Goal: Information Seeking & Learning: Learn about a topic

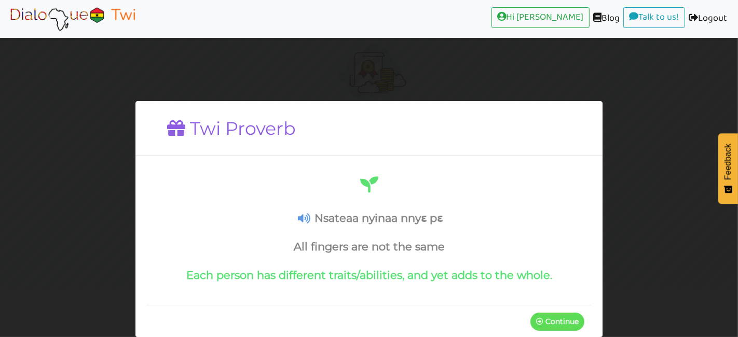
click at [542, 328] on p "Continue" at bounding box center [558, 322] width 54 height 19
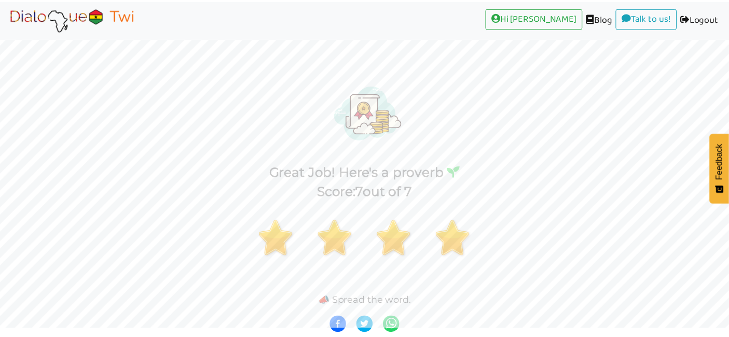
scroll to position [7, 0]
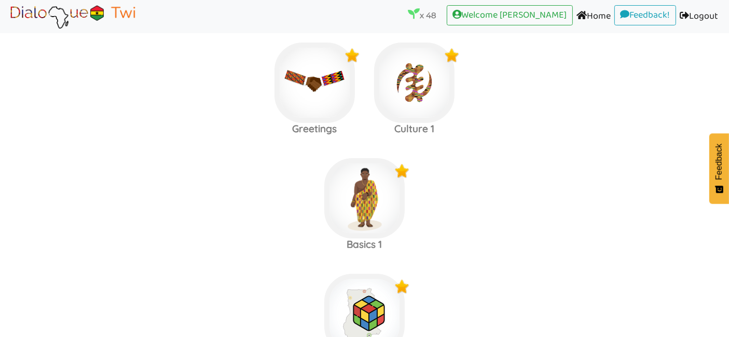
scroll to position [2330, 0]
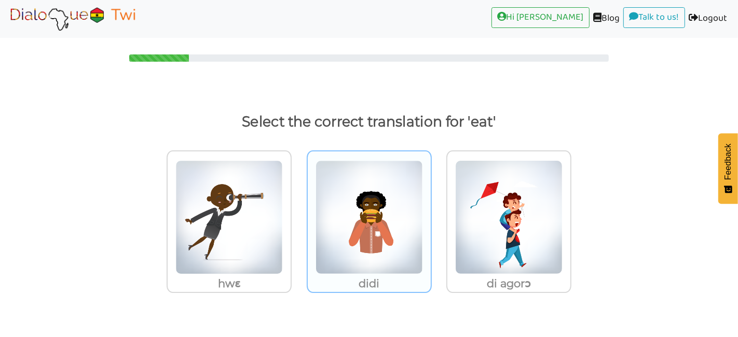
click at [283, 249] on img at bounding box center [228, 217] width 107 height 114
click at [299, 215] on input "didi" at bounding box center [295, 211] width 8 height 8
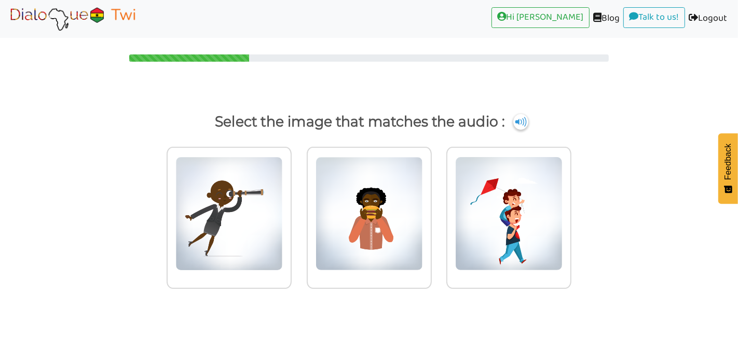
click at [283, 249] on img at bounding box center [228, 214] width 107 height 114
click at [299, 211] on input "radio" at bounding box center [295, 208] width 8 height 8
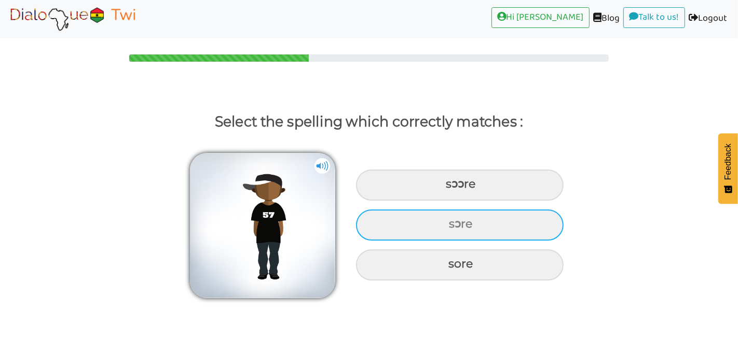
click at [402, 201] on div "sɔre" at bounding box center [460, 185] width 208 height 31
click at [444, 188] on input "sɔre" at bounding box center [447, 184] width 7 height 7
radio input "true"
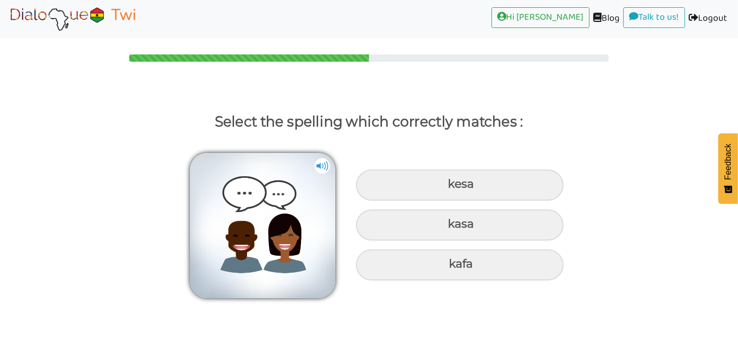
click at [534, 242] on div "[PERSON_NAME] kafa" at bounding box center [460, 225] width 218 height 120
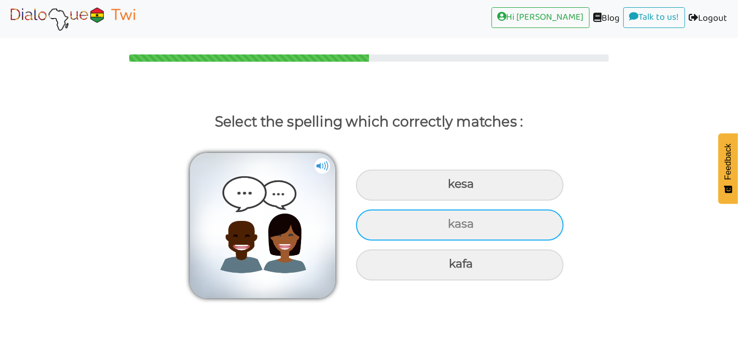
click at [465, 201] on div "kasa" at bounding box center [460, 185] width 208 height 31
click at [453, 188] on input "kasa" at bounding box center [449, 184] width 7 height 7
radio input "true"
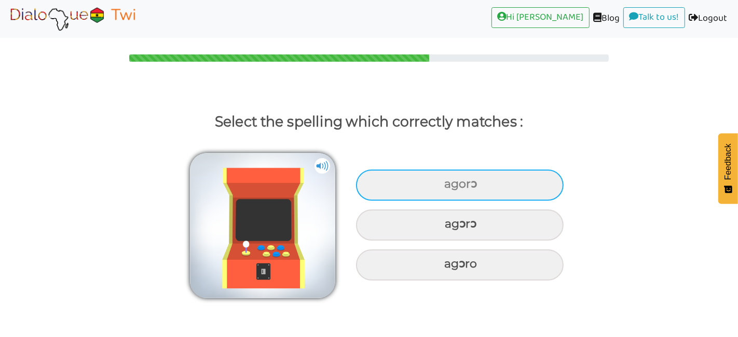
click at [476, 185] on div "agorɔ" at bounding box center [460, 185] width 208 height 31
click at [450, 185] on input "agorɔ" at bounding box center [446, 184] width 7 height 7
radio input "true"
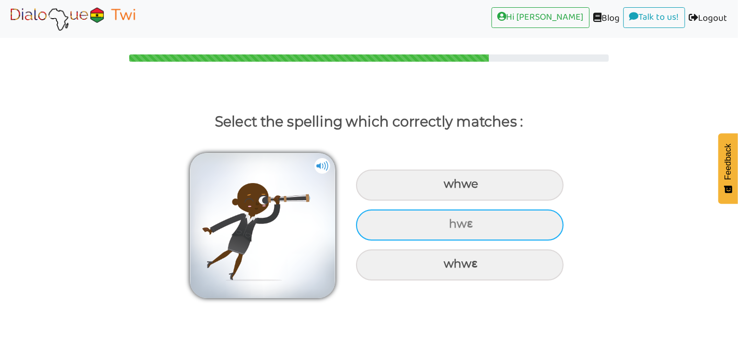
click at [458, 201] on div "hwɛ" at bounding box center [460, 185] width 208 height 31
click at [449, 188] on input "hwɛ" at bounding box center [445, 184] width 7 height 7
radio input "true"
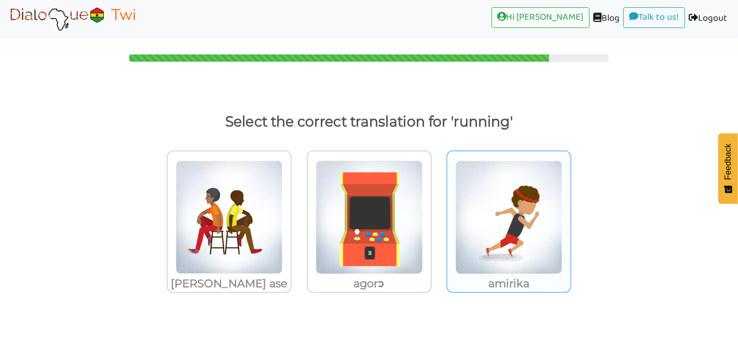
click at [283, 234] on img at bounding box center [228, 217] width 107 height 114
click at [299, 215] on input "amirika" at bounding box center [295, 211] width 8 height 8
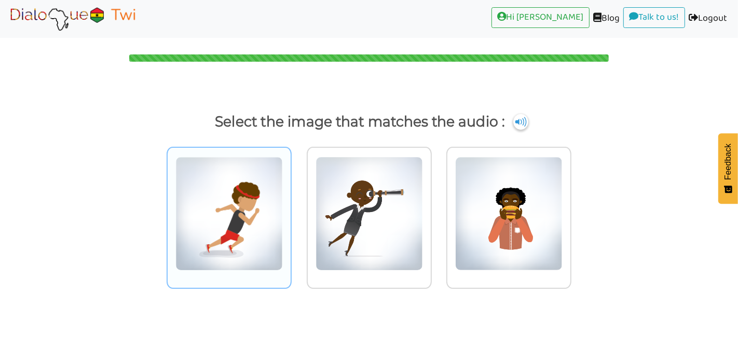
click at [208, 219] on img at bounding box center [228, 214] width 107 height 114
click at [291, 211] on input "radio" at bounding box center [295, 208] width 8 height 8
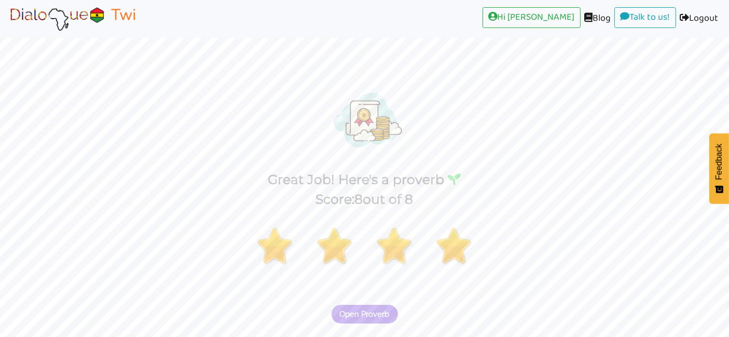
click at [351, 317] on span "Open Proverb" at bounding box center [365, 314] width 50 height 9
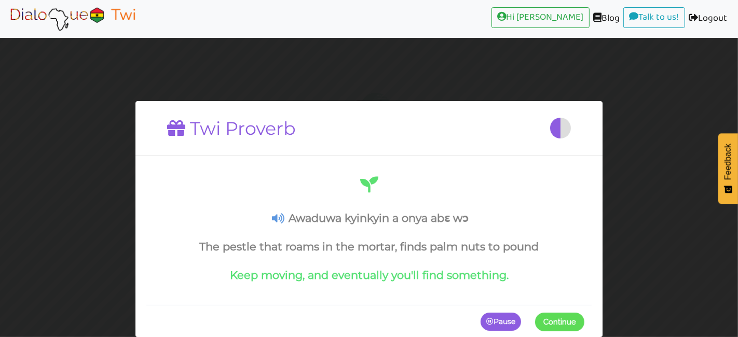
click at [489, 322] on icon "button" at bounding box center [489, 321] width 7 height 7
click at [547, 317] on p "Continue" at bounding box center [558, 322] width 54 height 19
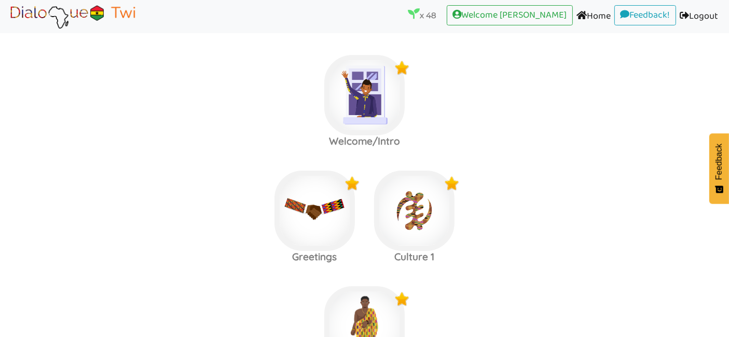
scroll to position [2447, 0]
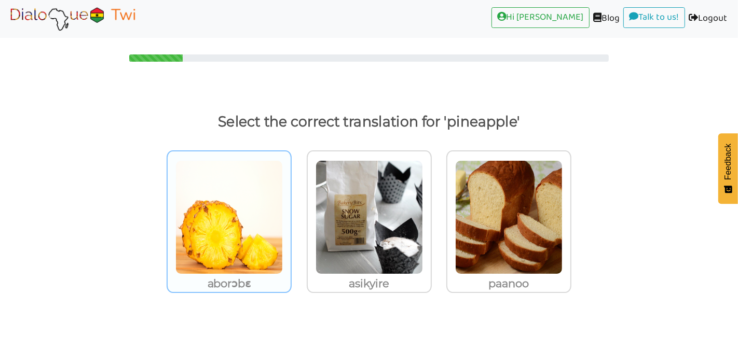
click at [207, 231] on img at bounding box center [228, 217] width 107 height 114
click at [291, 215] on input "aborɔbɛ" at bounding box center [295, 211] width 8 height 8
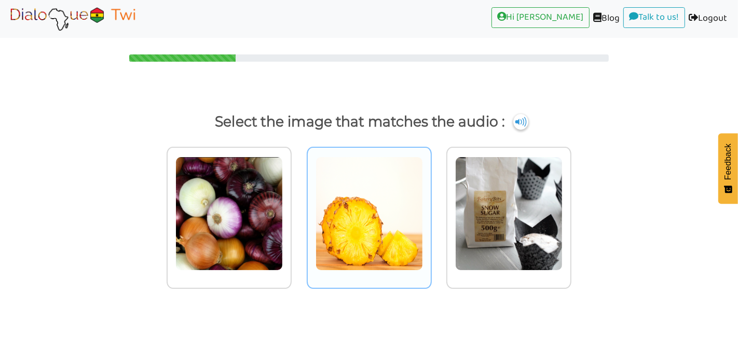
click at [283, 249] on img at bounding box center [228, 214] width 107 height 114
click at [299, 211] on input "radio" at bounding box center [295, 208] width 8 height 8
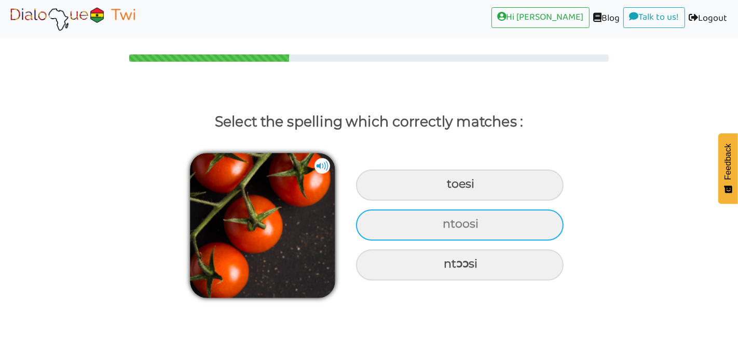
click at [399, 201] on div "ntoosi" at bounding box center [460, 185] width 208 height 31
click at [445, 188] on input "ntoosi" at bounding box center [448, 184] width 7 height 7
radio input "true"
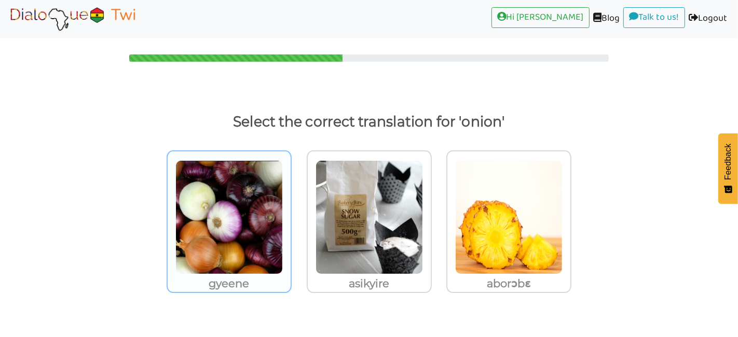
click at [238, 225] on img at bounding box center [228, 217] width 107 height 114
click at [291, 215] on input "gyeene" at bounding box center [295, 211] width 8 height 8
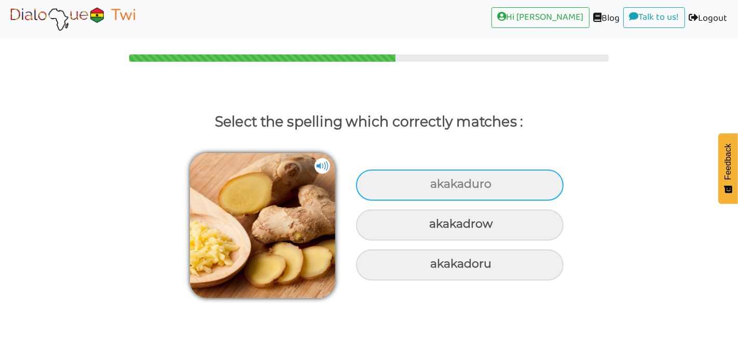
click at [415, 172] on div "akakaduro" at bounding box center [460, 185] width 208 height 31
click at [428, 181] on input "akakaduro" at bounding box center [431, 184] width 7 height 7
radio input "true"
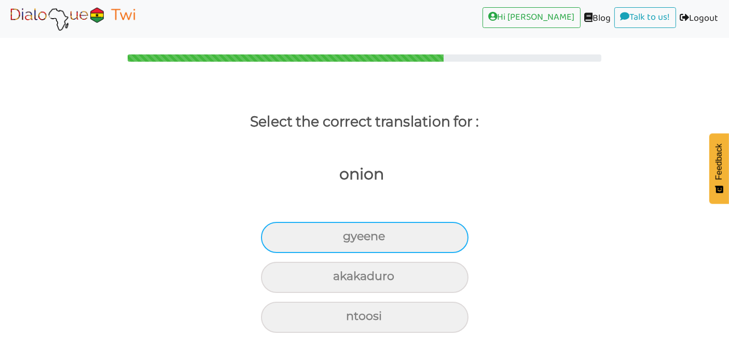
click at [375, 246] on div "gyeene" at bounding box center [365, 237] width 208 height 31
click at [351, 240] on input "gyeene" at bounding box center [347, 237] width 7 height 7
radio input "true"
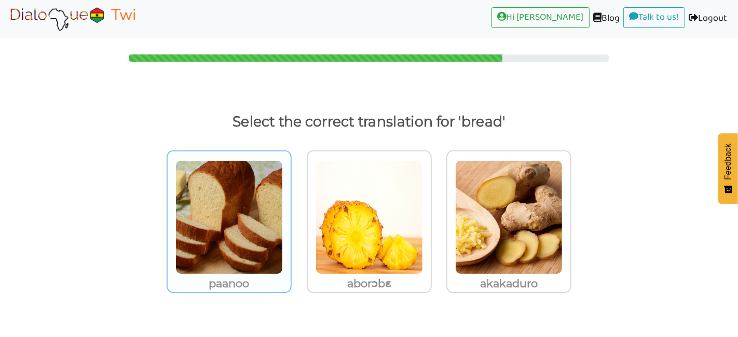
click at [249, 220] on img at bounding box center [228, 217] width 107 height 114
click at [291, 215] on input "paanoo" at bounding box center [295, 211] width 8 height 8
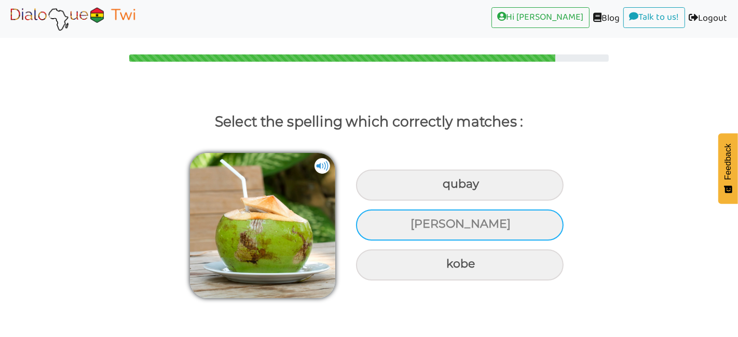
click at [418, 201] on div "[PERSON_NAME]" at bounding box center [460, 185] width 208 height 31
click at [441, 188] on input "[PERSON_NAME]" at bounding box center [444, 184] width 7 height 7
radio input "true"
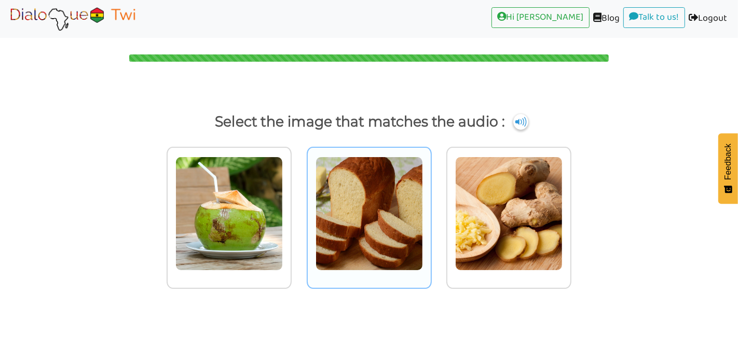
click at [283, 223] on img at bounding box center [228, 214] width 107 height 114
click at [299, 211] on input "radio" at bounding box center [295, 208] width 8 height 8
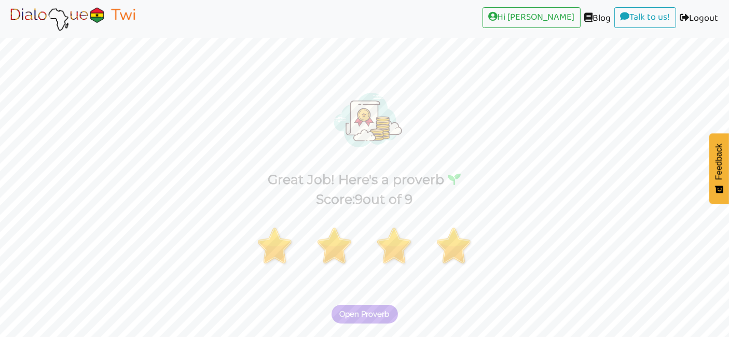
click at [348, 309] on button "Open Proverb" at bounding box center [365, 314] width 66 height 19
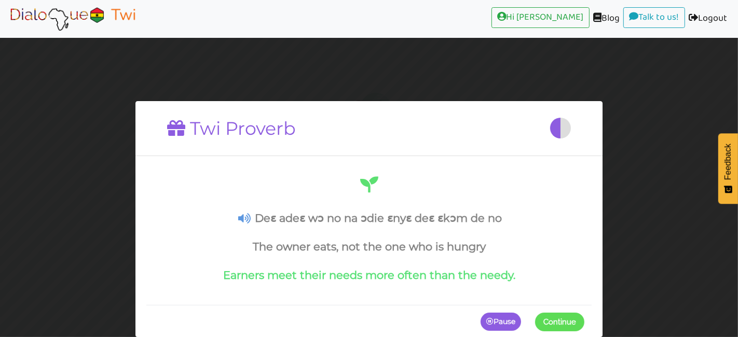
click at [493, 318] on p "Pause" at bounding box center [501, 322] width 40 height 19
click at [252, 213] on h4 "Deɛ adeɛ wɔ no na ɔdie ɛnyɛ deɛ ɛkɔm de no" at bounding box center [369, 218] width 431 height 13
click at [245, 212] on h4 "Deɛ adeɛ wɔ no na ɔdie ɛnyɛ deɛ ɛkɔm de no" at bounding box center [369, 218] width 431 height 13
click at [537, 313] on p "Continue" at bounding box center [558, 322] width 54 height 19
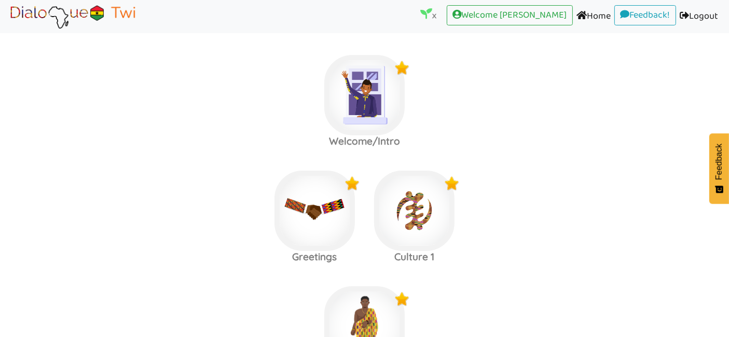
scroll to position [2447, 0]
